Goal: Task Accomplishment & Management: Manage account settings

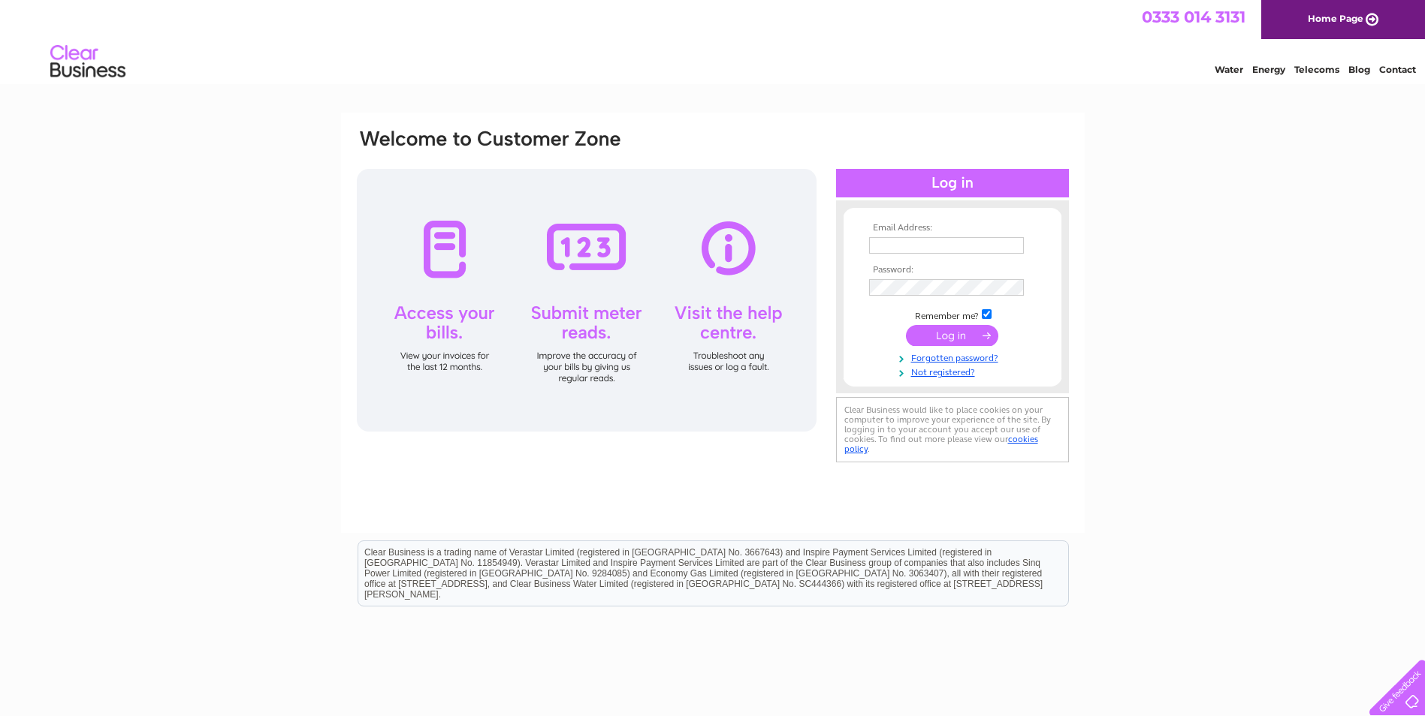
click at [997, 249] on input "text" at bounding box center [946, 245] width 155 height 17
type input "emmalithgow@yahoo.co.uk"
click at [963, 339] on input "submit" at bounding box center [952, 337] width 92 height 21
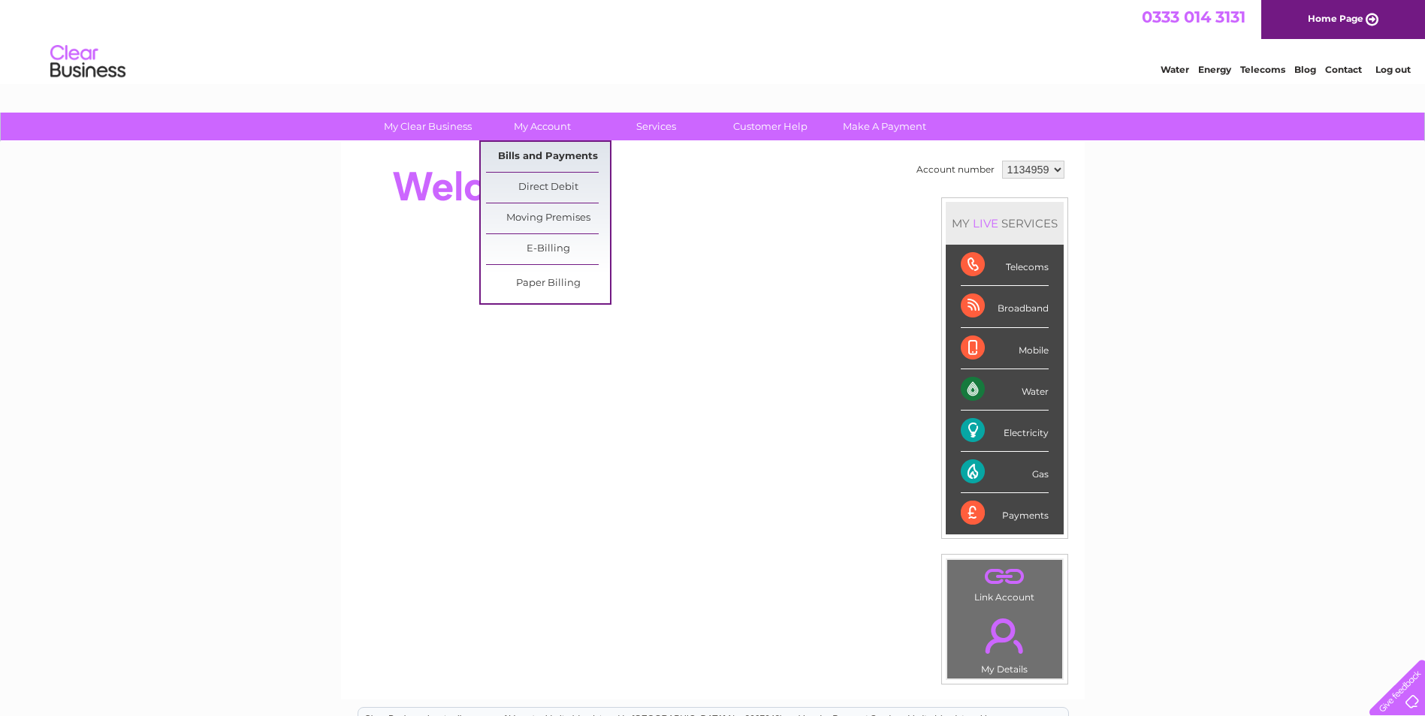
click at [538, 149] on link "Bills and Payments" at bounding box center [548, 157] width 124 height 30
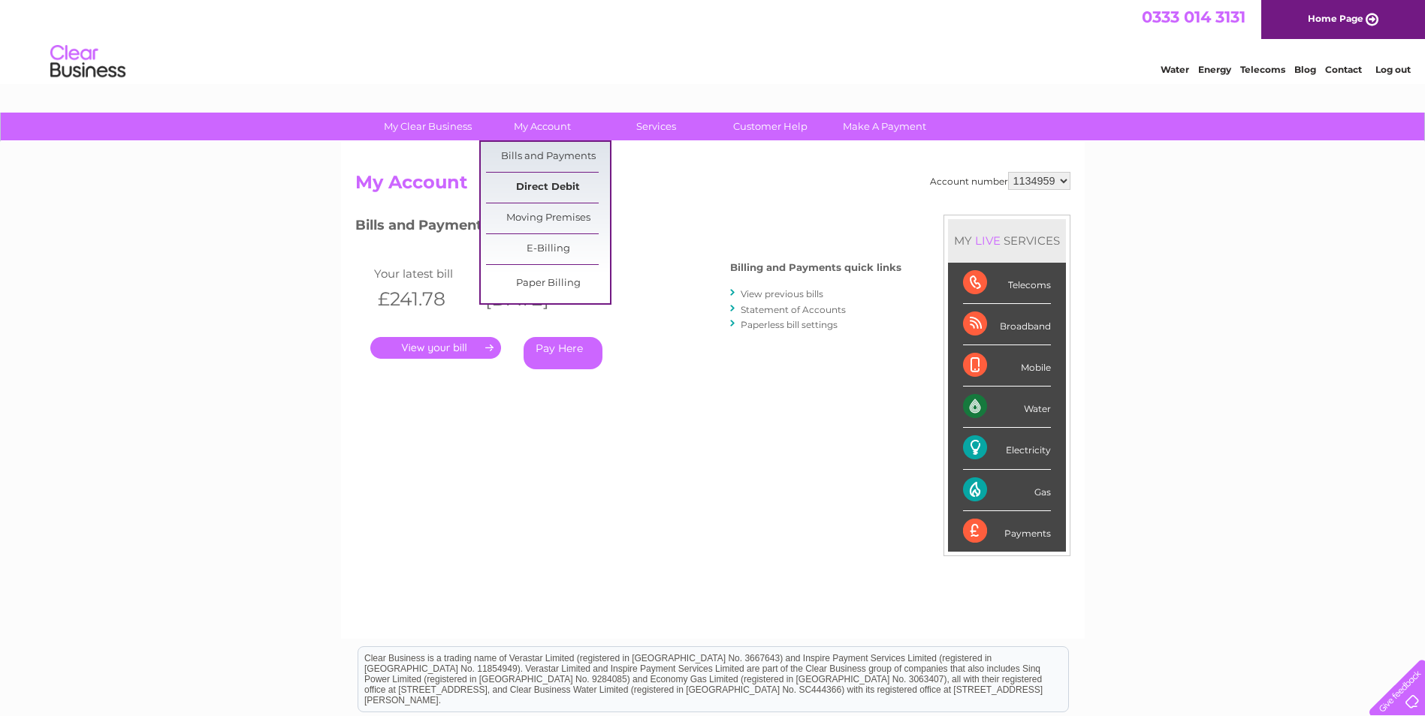
click at [542, 179] on link "Direct Debit" at bounding box center [548, 188] width 124 height 30
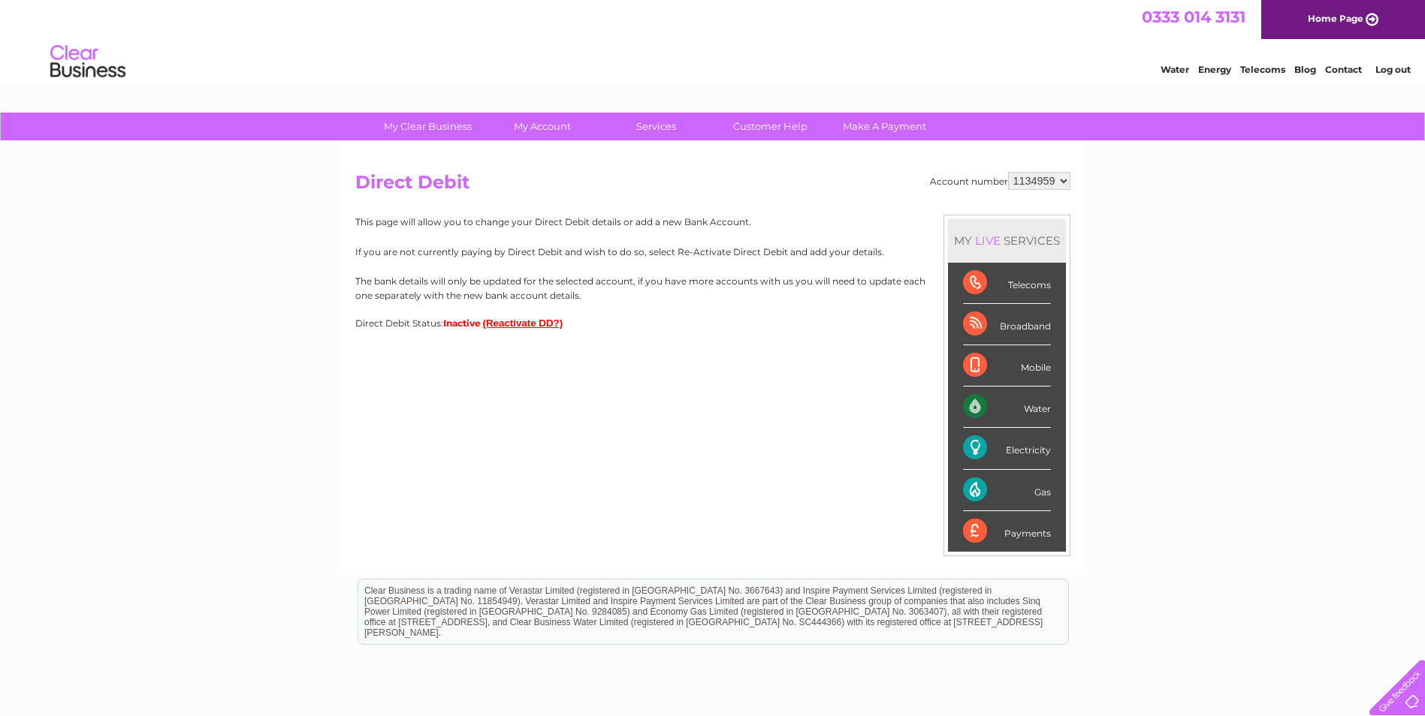
click at [547, 318] on button "(Reactivate DD?)" at bounding box center [523, 323] width 80 height 11
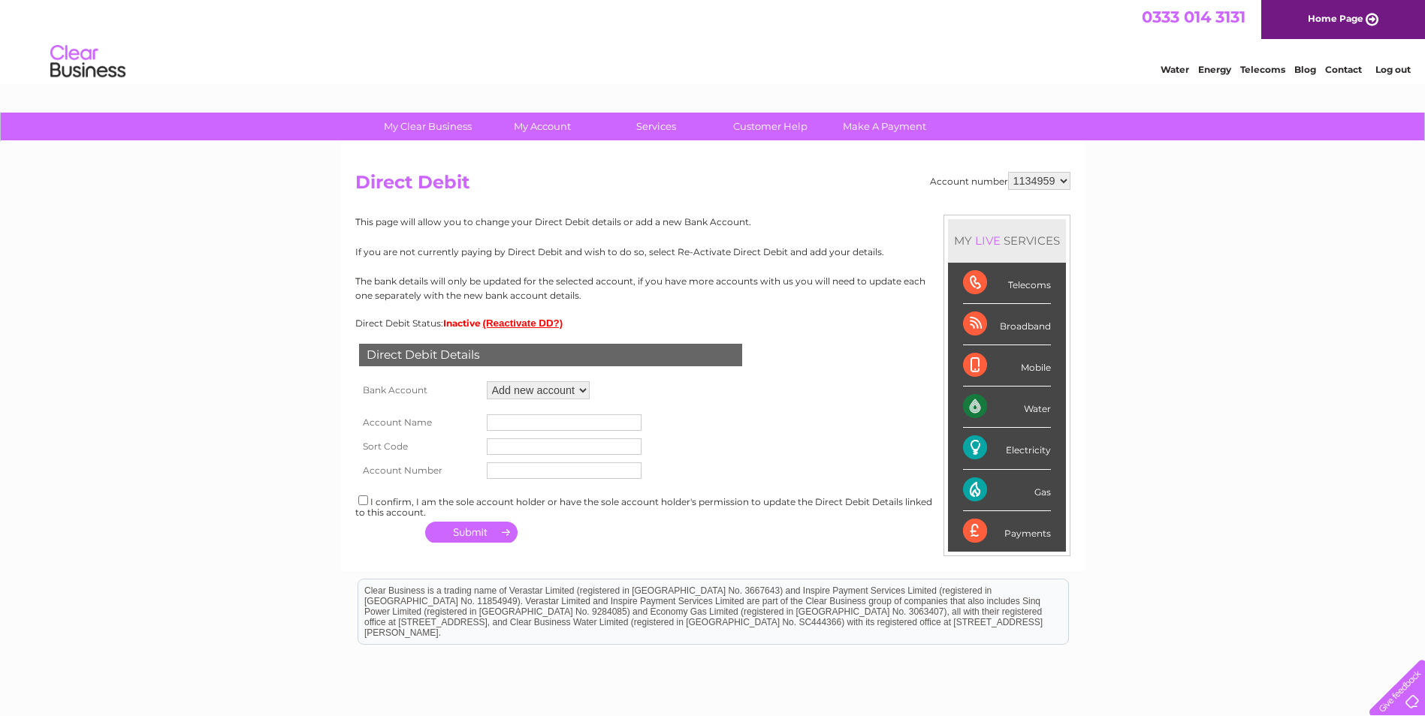
click at [542, 388] on select "Add new account ****2561 ****2561 ****2561" at bounding box center [538, 391] width 103 height 18
select select "1532489"
click at [487, 382] on select "Add new account ****2561 ****2561 ****2561" at bounding box center [538, 391] width 103 height 18
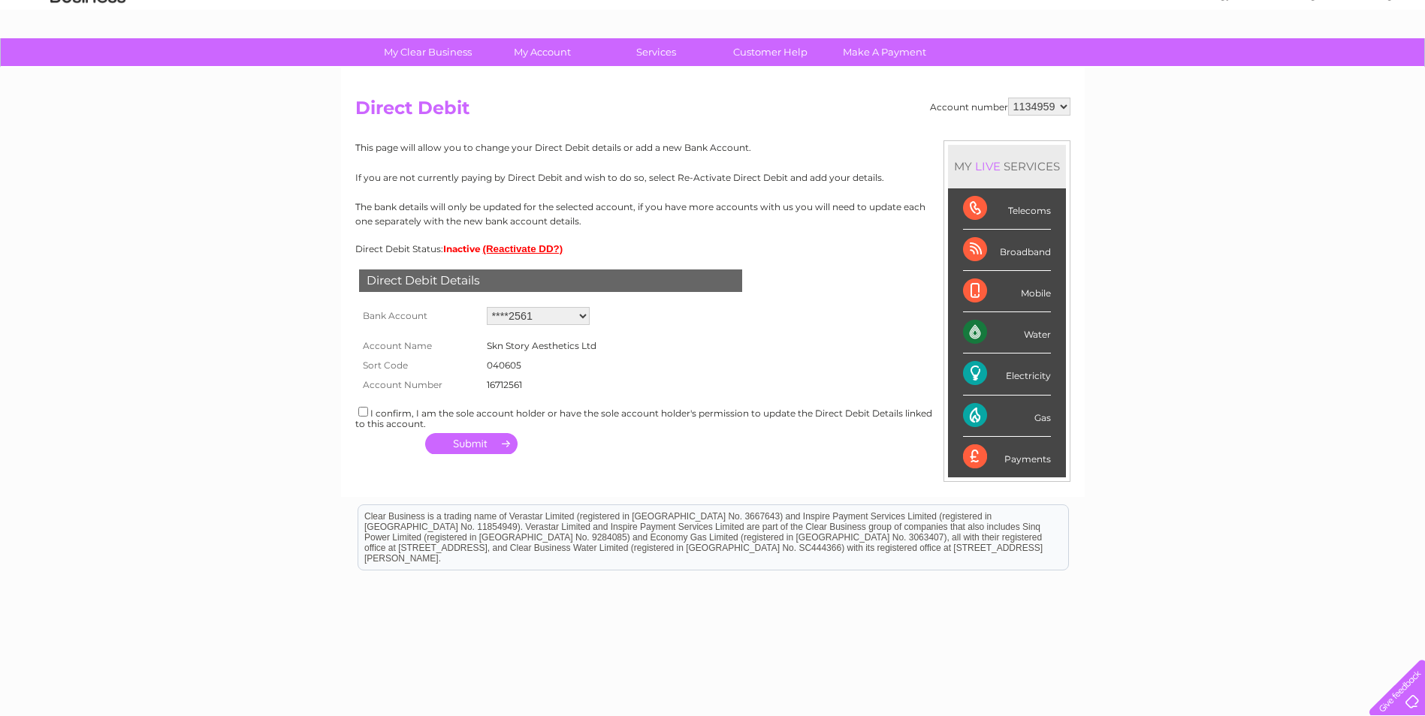
scroll to position [75, 0]
click at [366, 412] on input "checkbox" at bounding box center [363, 411] width 10 height 10
checkbox input "true"
click at [472, 445] on button "button" at bounding box center [471, 443] width 92 height 21
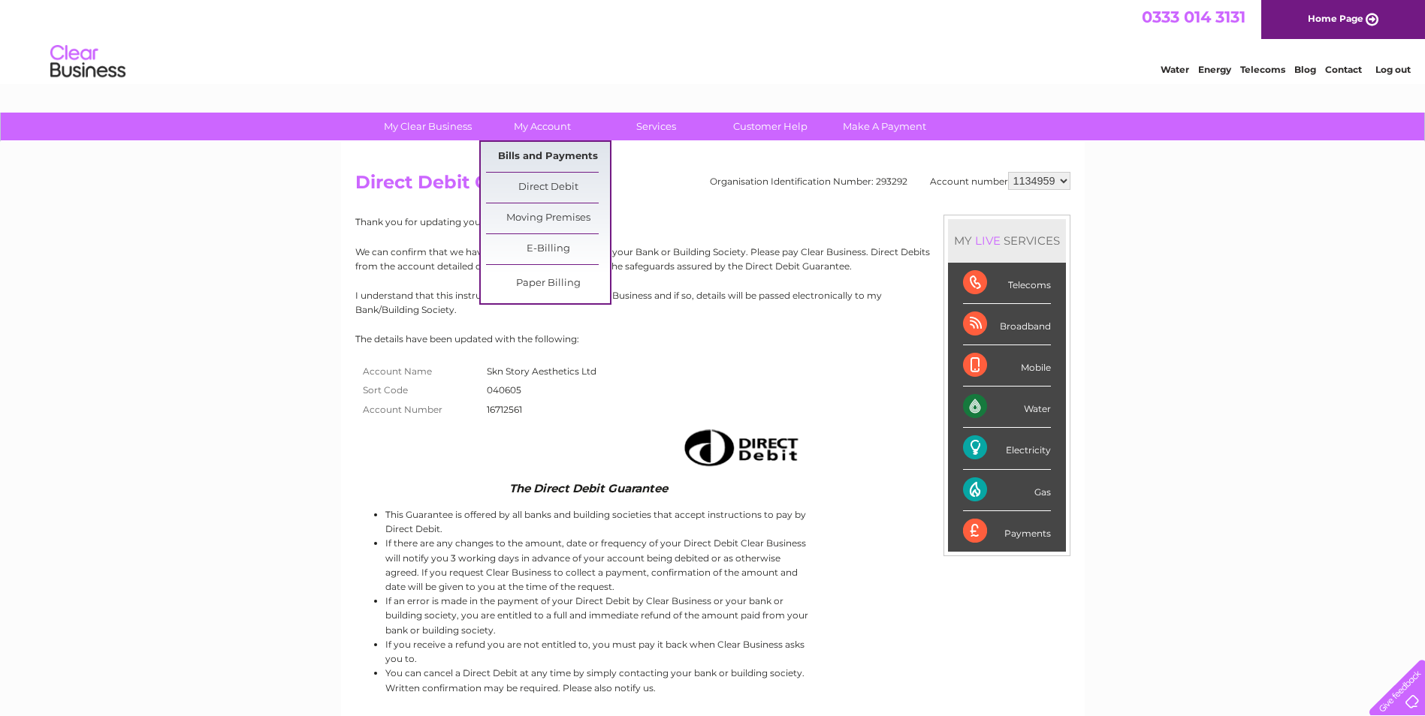
click at [558, 153] on link "Bills and Payments" at bounding box center [548, 157] width 124 height 30
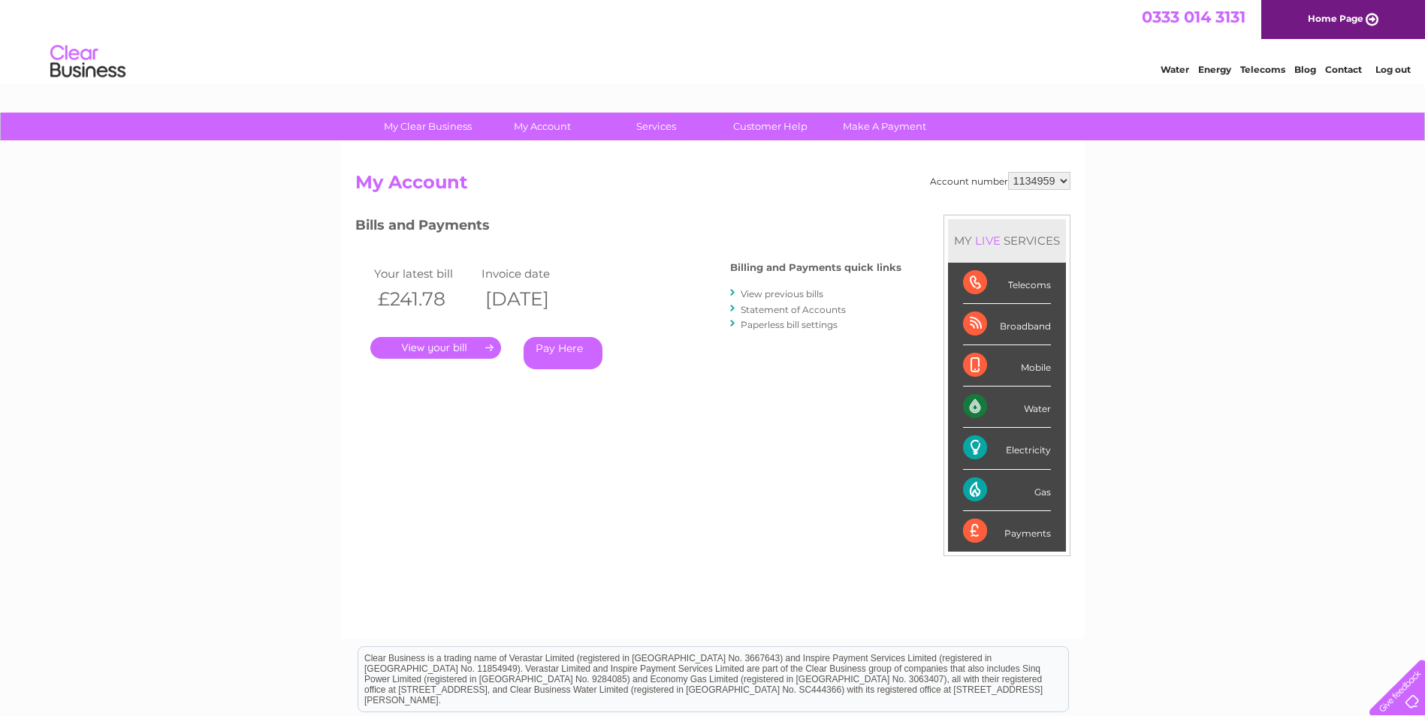
click at [759, 288] on li "View previous bills" at bounding box center [815, 293] width 171 height 15
click at [795, 295] on link "View previous bills" at bounding box center [782, 293] width 83 height 11
